Goal: Information Seeking & Learning: Learn about a topic

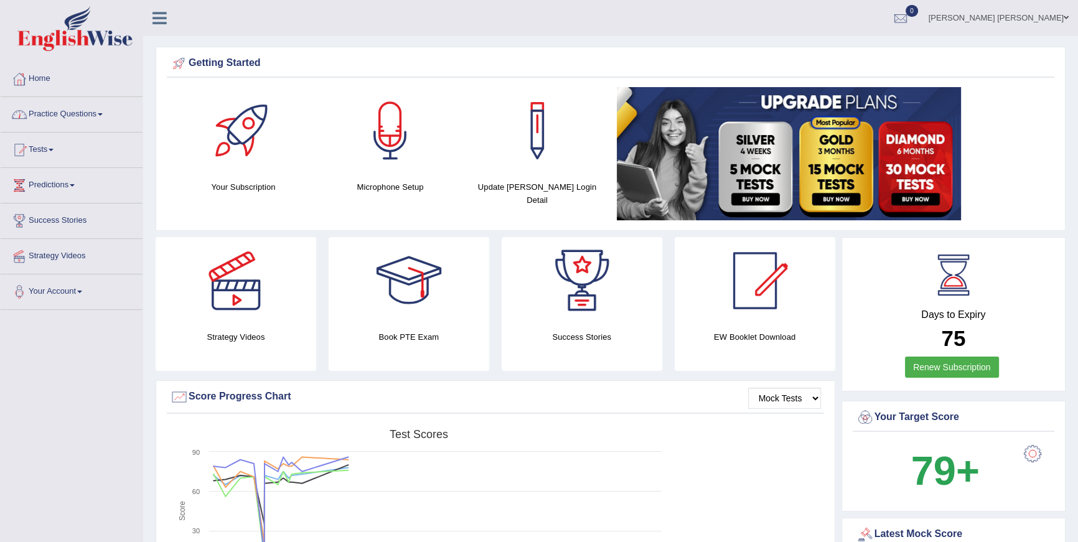
click at [80, 114] on link "Practice Questions" at bounding box center [72, 112] width 142 height 31
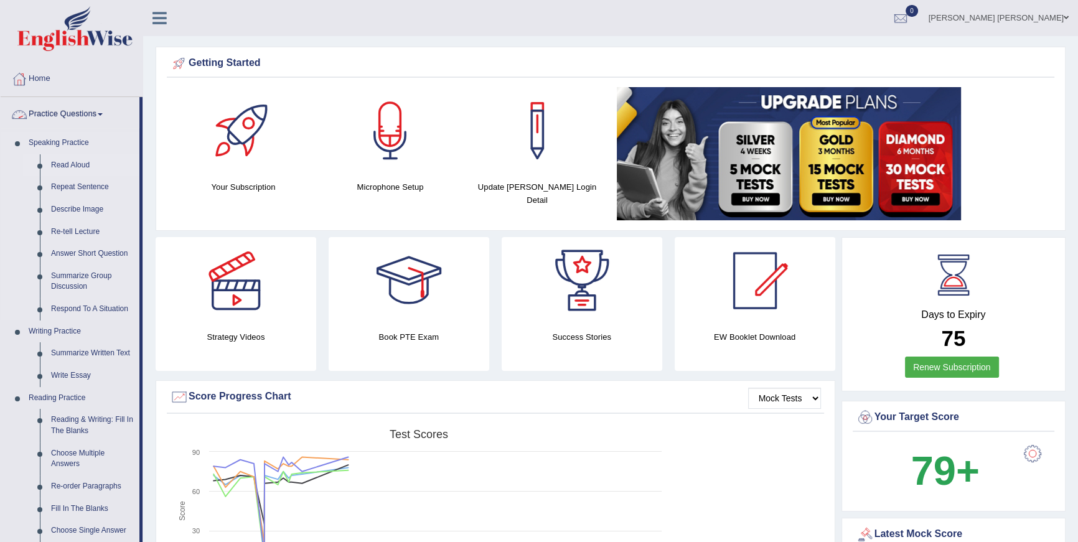
click at [77, 157] on link "Read Aloud" at bounding box center [92, 165] width 94 height 22
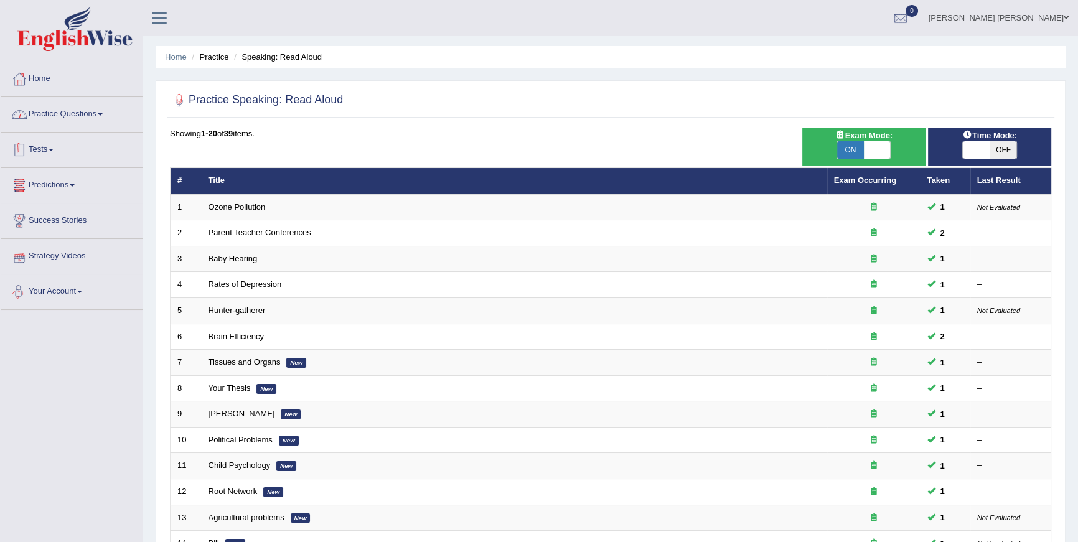
click at [91, 106] on link "Practice Questions" at bounding box center [72, 112] width 142 height 31
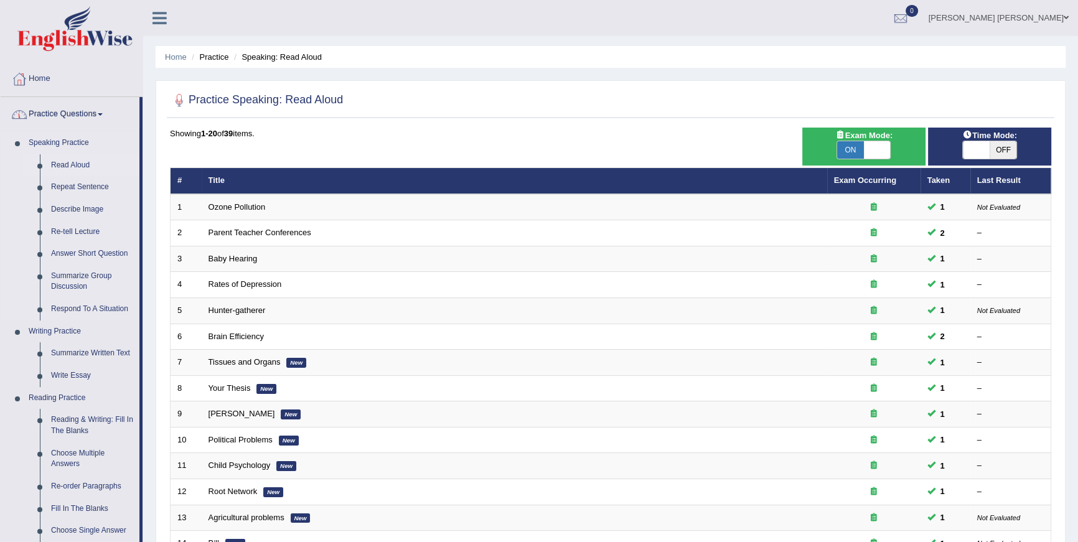
click at [72, 165] on link "Read Aloud" at bounding box center [92, 165] width 94 height 22
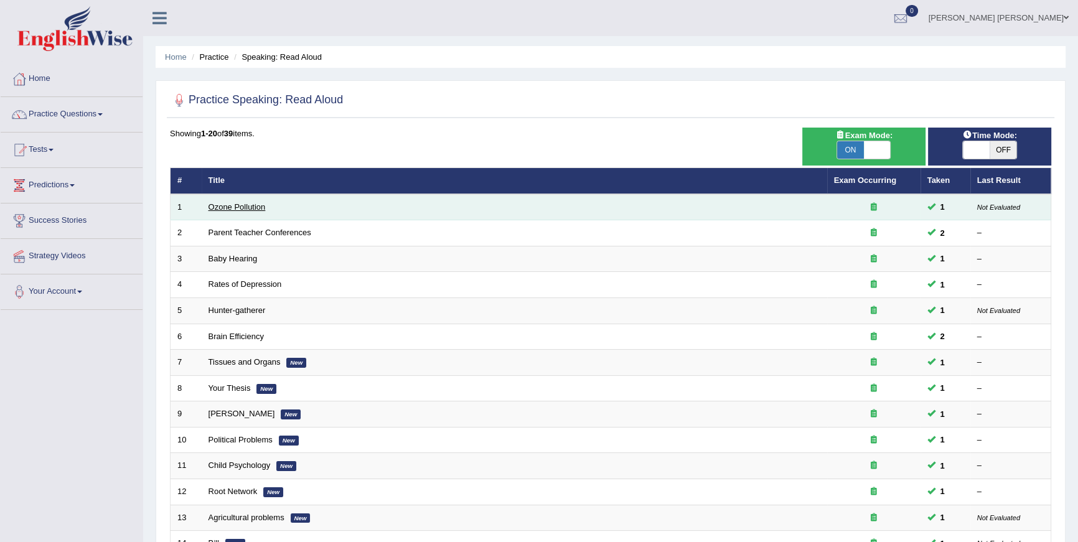
click at [221, 203] on link "Ozone Pollution" at bounding box center [236, 206] width 57 height 9
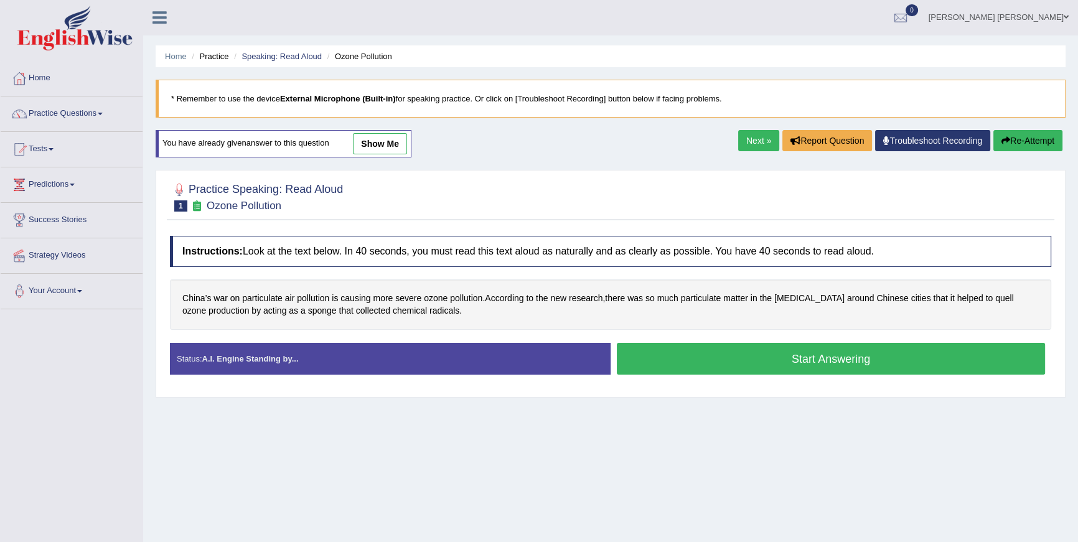
scroll to position [2, 0]
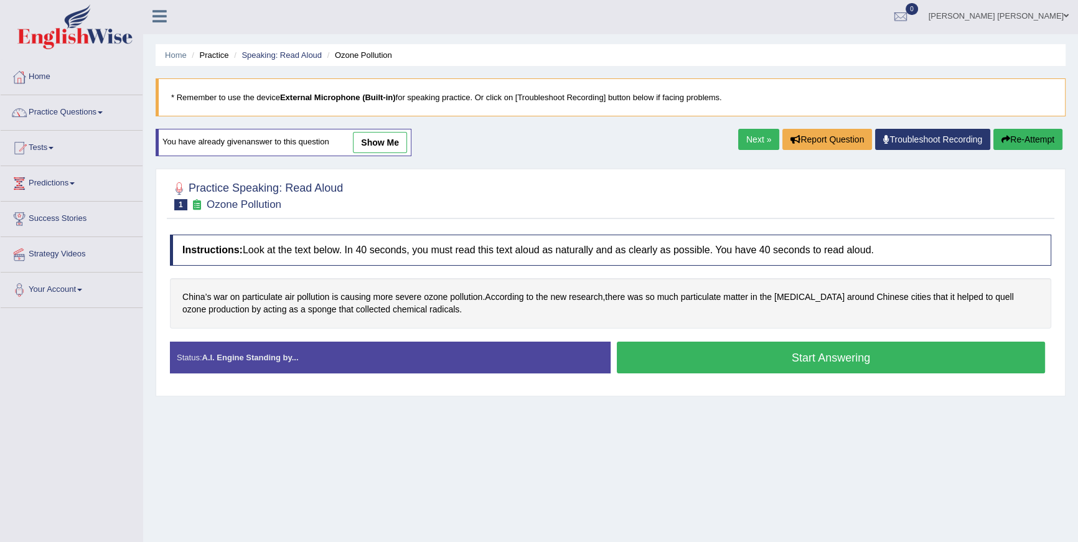
click at [687, 356] on button "Start Answering" at bounding box center [831, 358] width 428 height 32
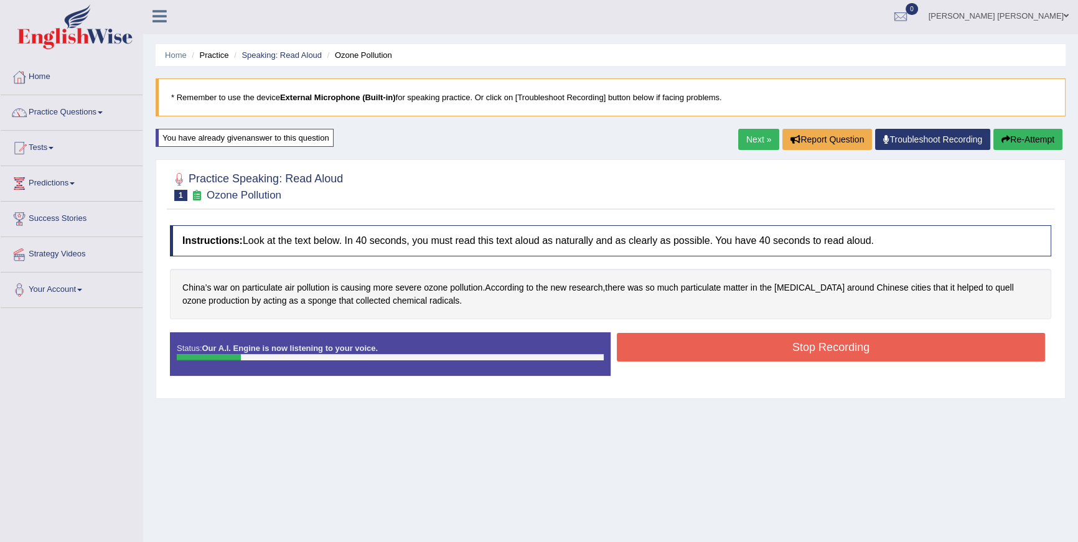
click at [1042, 137] on button "Re-Attempt" at bounding box center [1027, 139] width 69 height 21
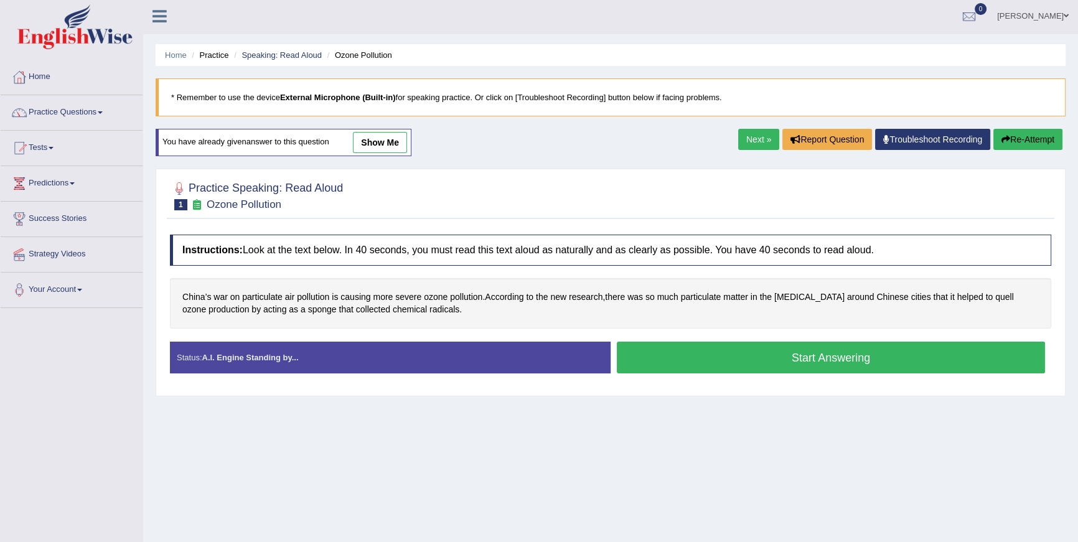
click at [798, 361] on button "Start Answering" at bounding box center [831, 358] width 428 height 32
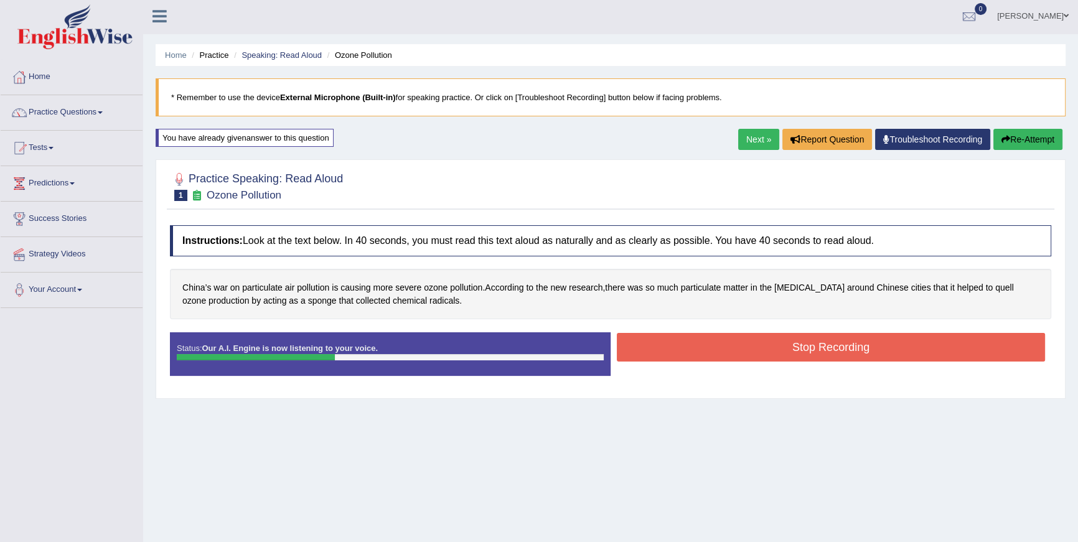
click at [807, 352] on button "Stop Recording" at bounding box center [831, 347] width 428 height 29
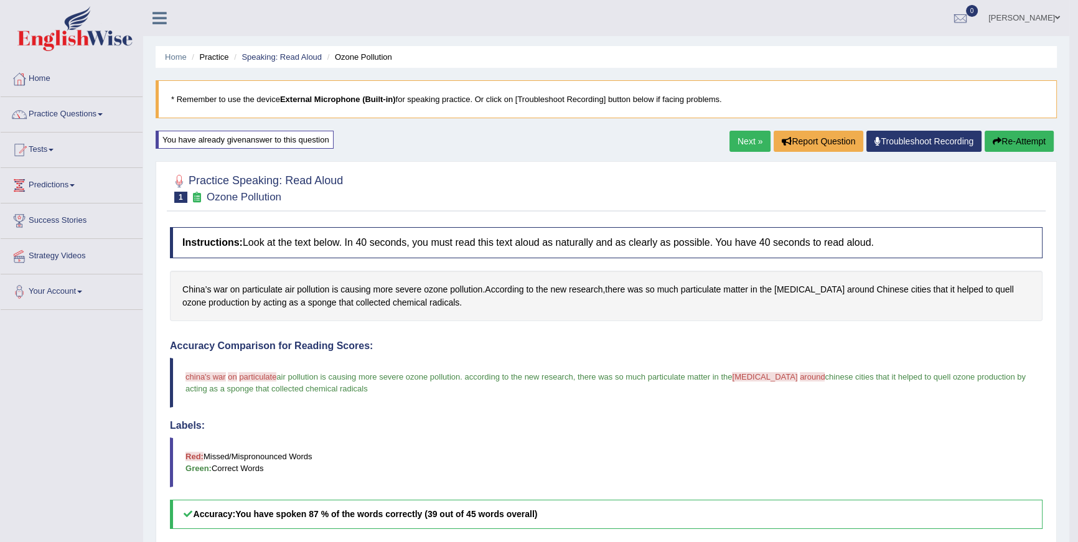
click at [1002, 144] on button "Re-Attempt" at bounding box center [1018, 141] width 69 height 21
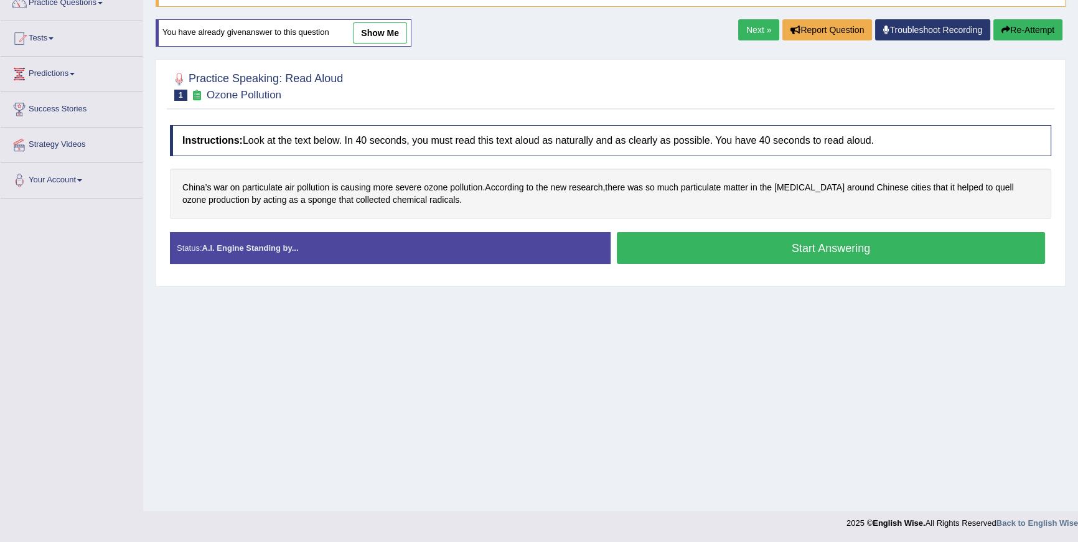
click at [725, 249] on button "Start Answering" at bounding box center [831, 248] width 428 height 32
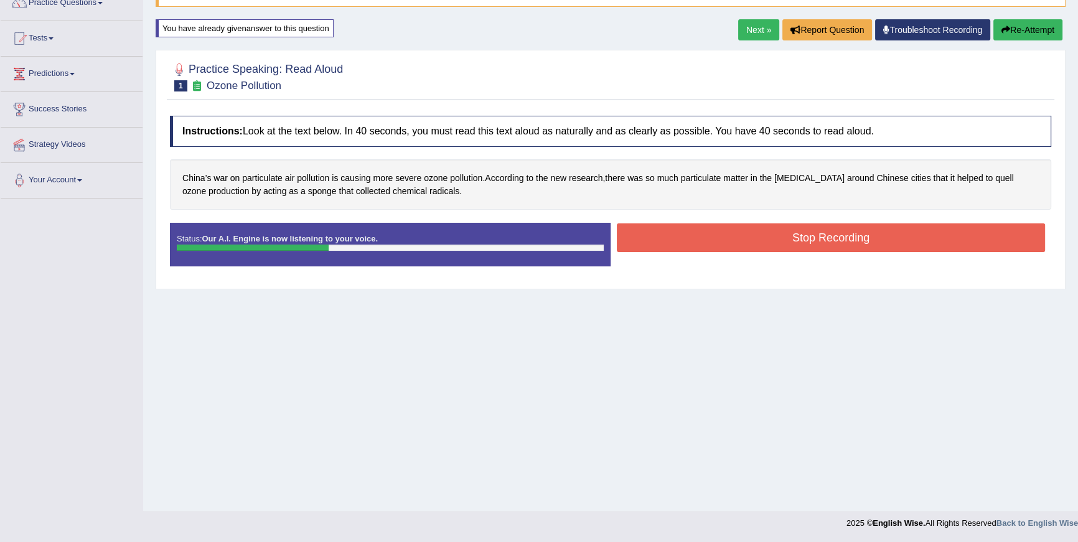
click at [800, 225] on button "Stop Recording" at bounding box center [831, 237] width 428 height 29
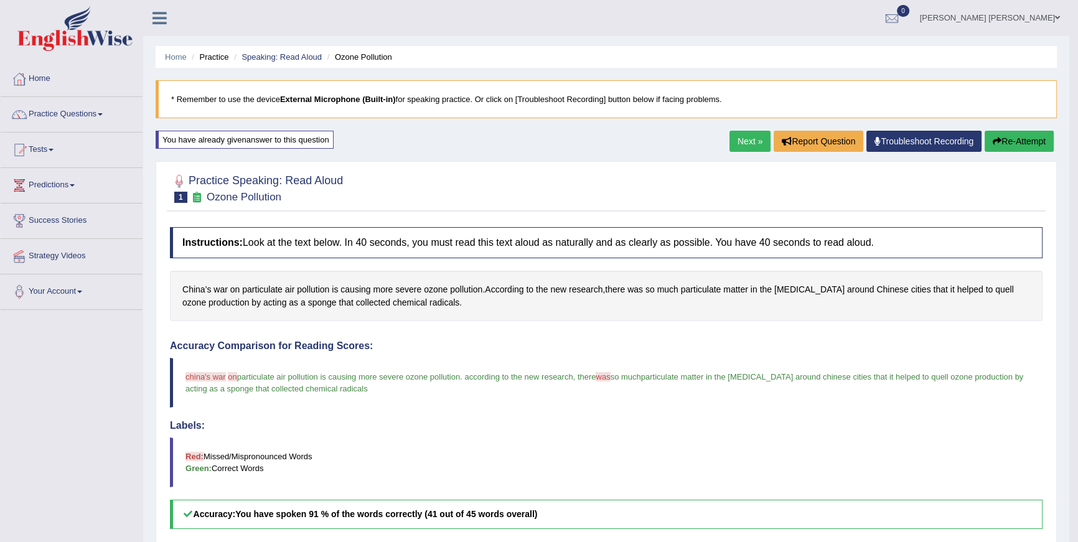
click at [745, 139] on link "Next »" at bounding box center [749, 141] width 41 height 21
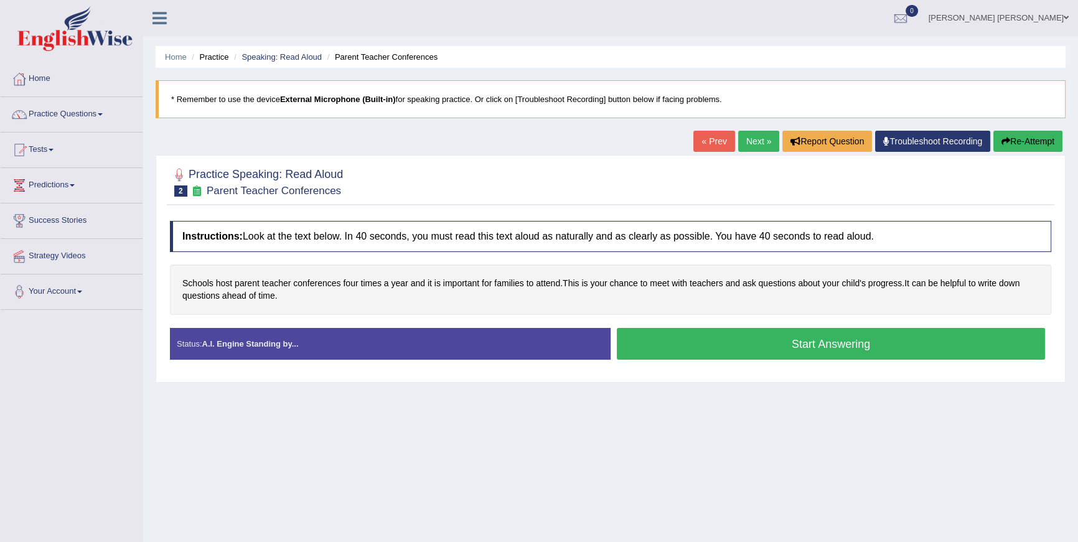
click at [757, 335] on button "Start Answering" at bounding box center [831, 344] width 428 height 32
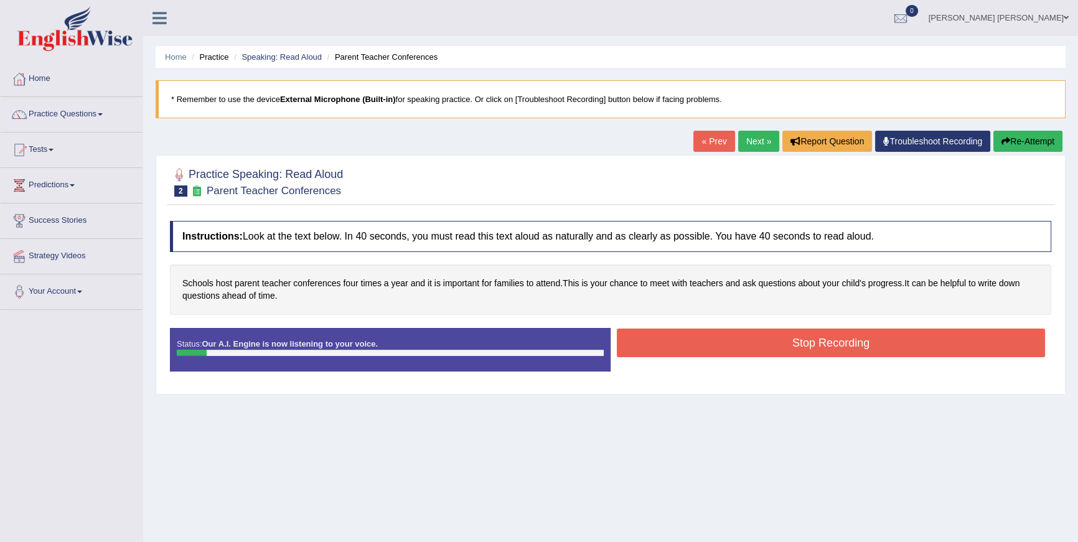
click at [1017, 137] on button "Re-Attempt" at bounding box center [1027, 141] width 69 height 21
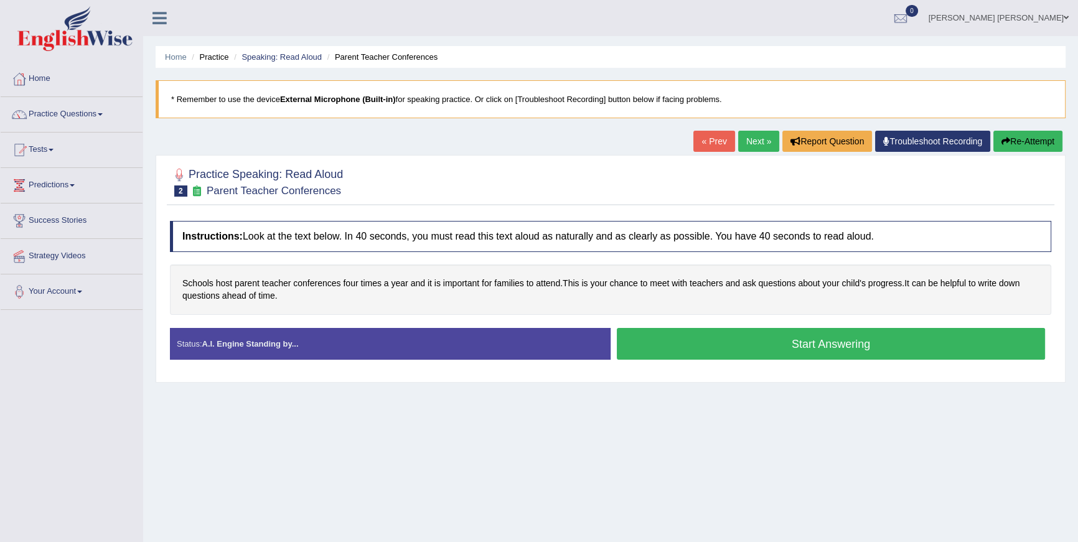
click at [915, 336] on button "Start Answering" at bounding box center [831, 344] width 428 height 32
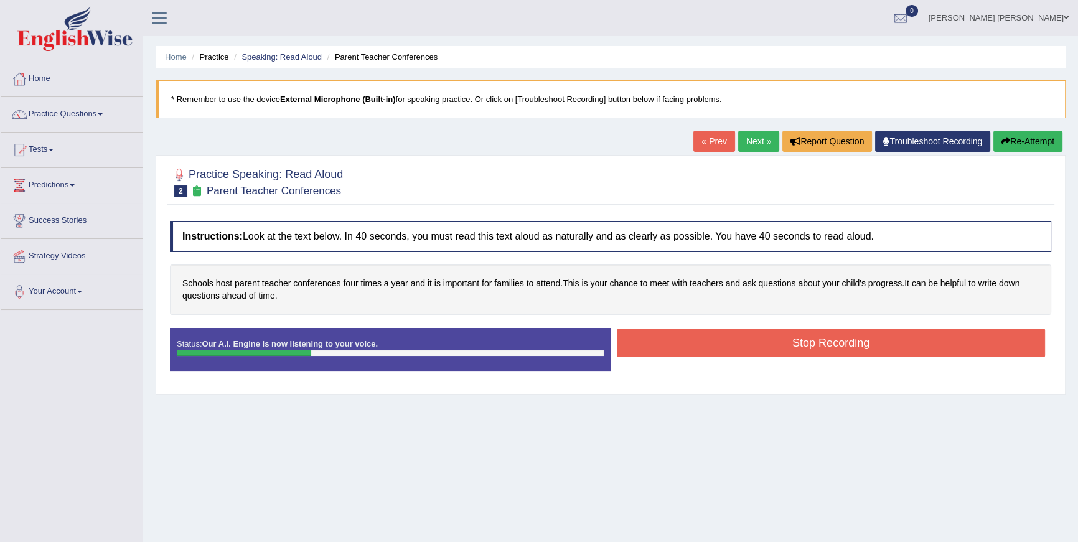
click at [899, 339] on button "Stop Recording" at bounding box center [831, 342] width 428 height 29
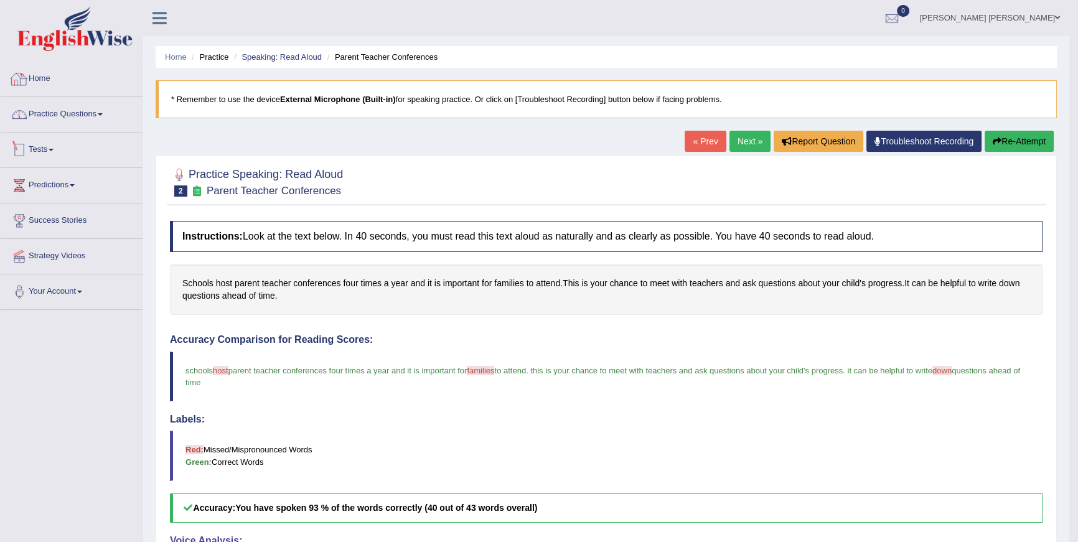
click at [64, 109] on link "Practice Questions" at bounding box center [72, 112] width 142 height 31
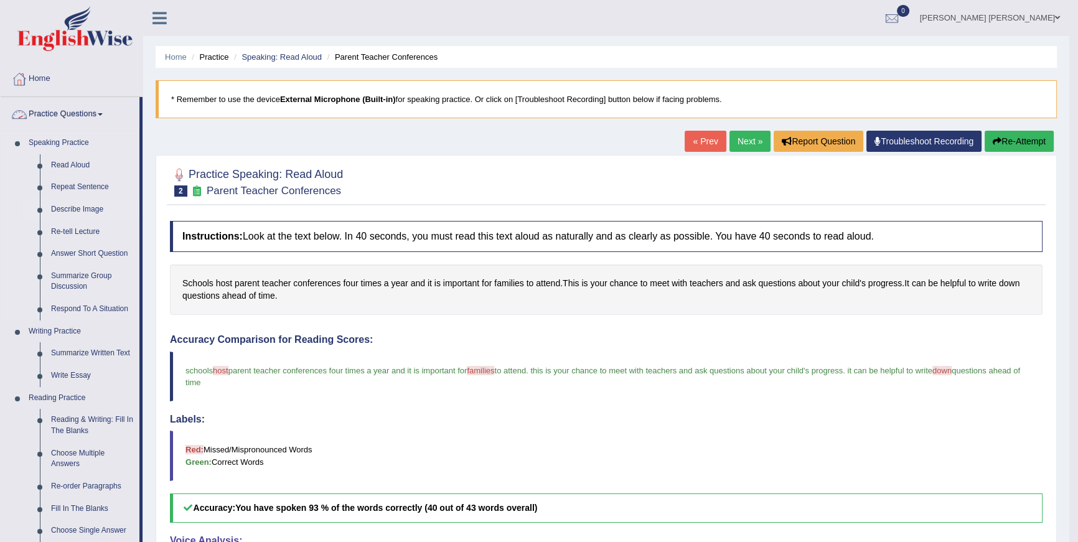
click at [90, 215] on link "Describe Image" at bounding box center [92, 209] width 94 height 22
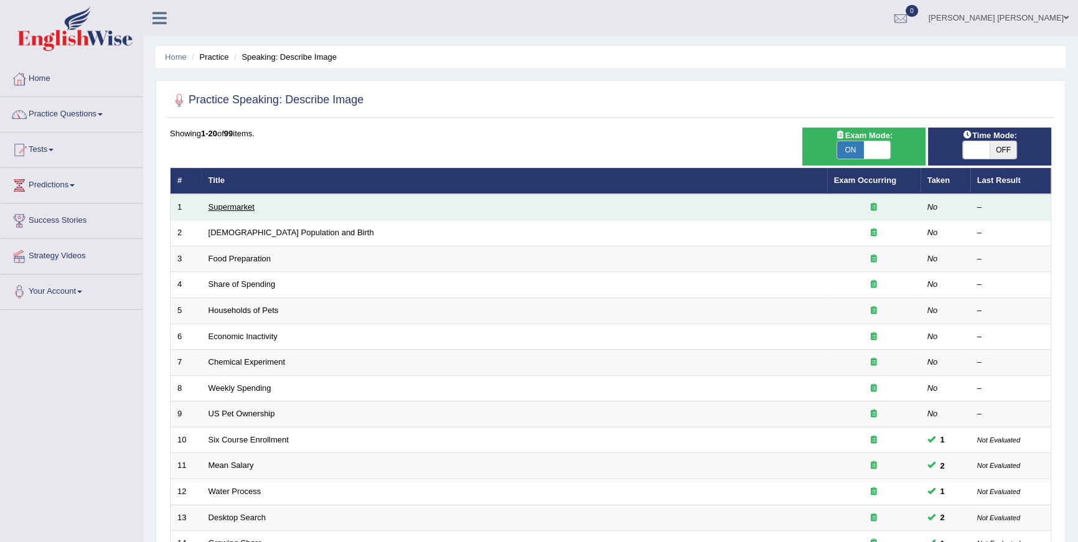
click at [231, 208] on link "Supermarket" at bounding box center [231, 206] width 46 height 9
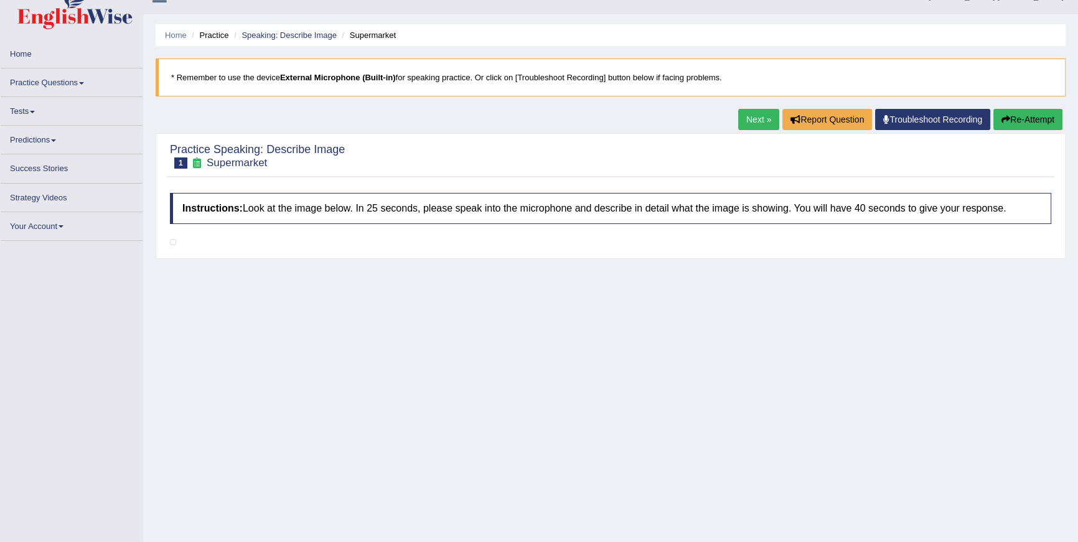
scroll to position [114, 0]
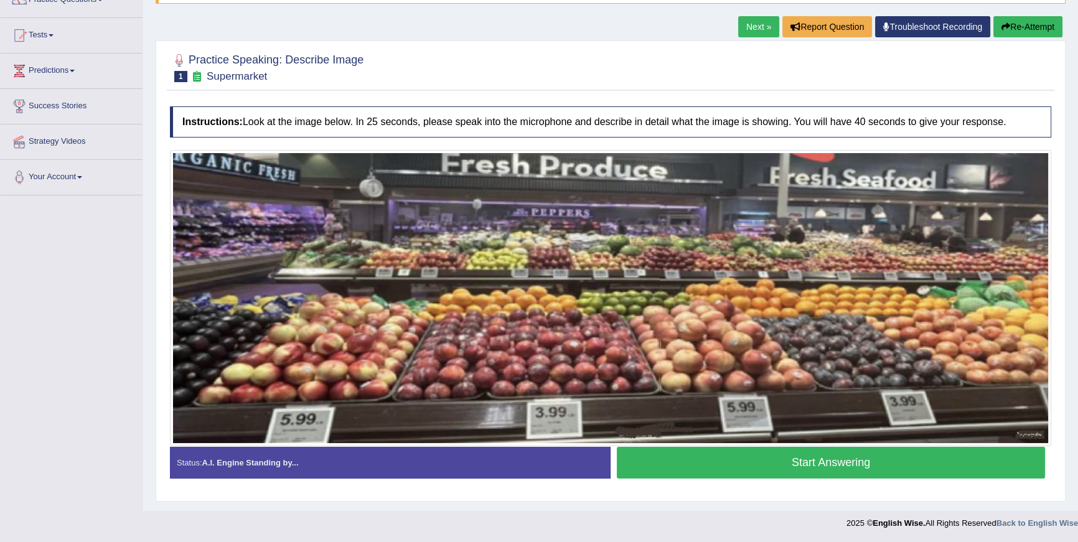
click at [906, 460] on button "Start Answering" at bounding box center [831, 463] width 428 height 32
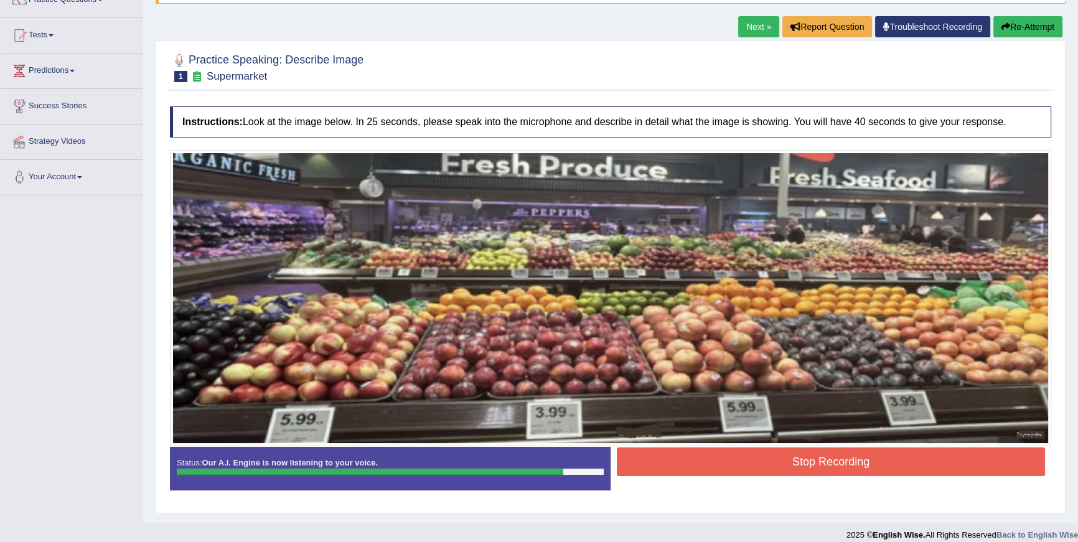
click at [883, 468] on button "Stop Recording" at bounding box center [831, 461] width 428 height 29
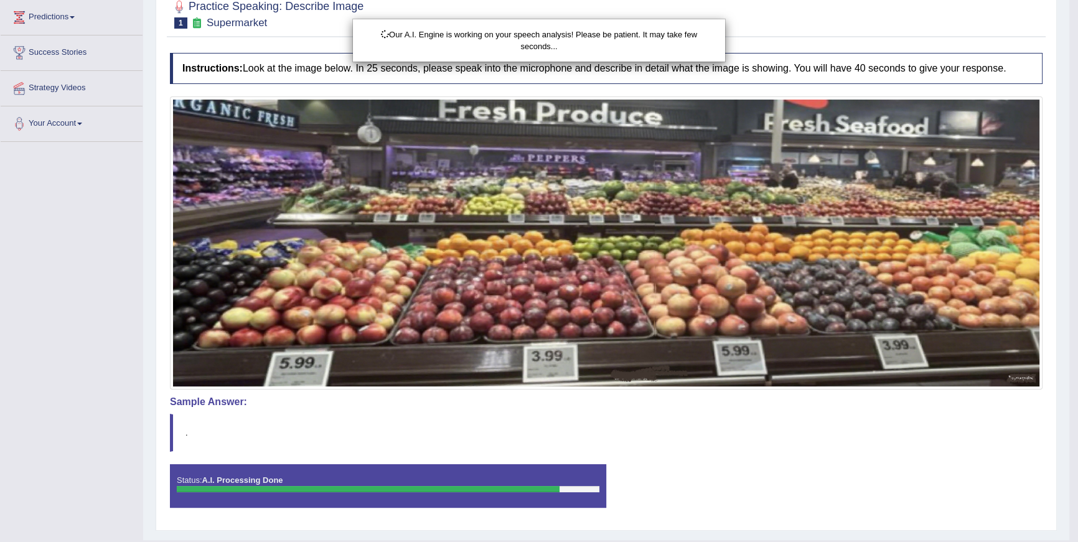
scroll to position [208, 0]
